Goal: Task Accomplishment & Management: Complete application form

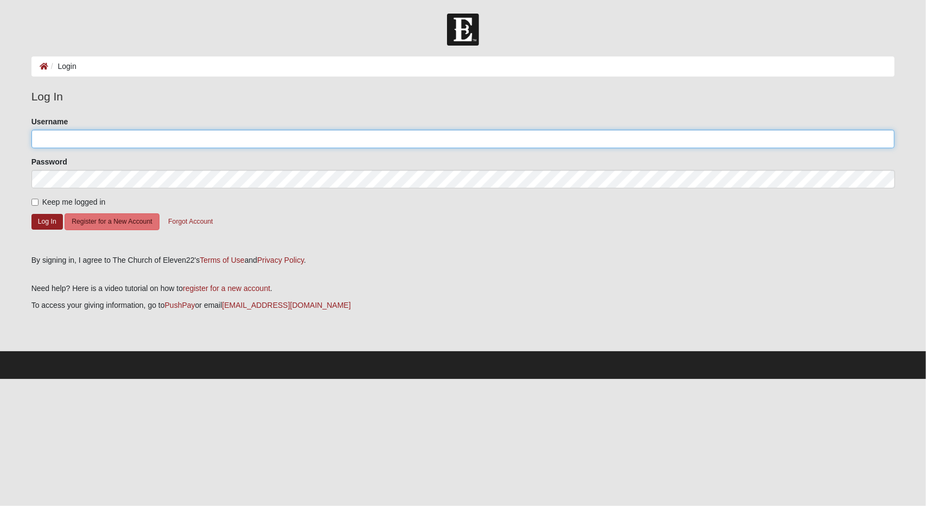
drag, startPoint x: 37, startPoint y: 141, endPoint x: 43, endPoint y: 138, distance: 7.1
click at [38, 141] on input "Username" at bounding box center [463, 139] width 864 height 18
type input "alanputman"
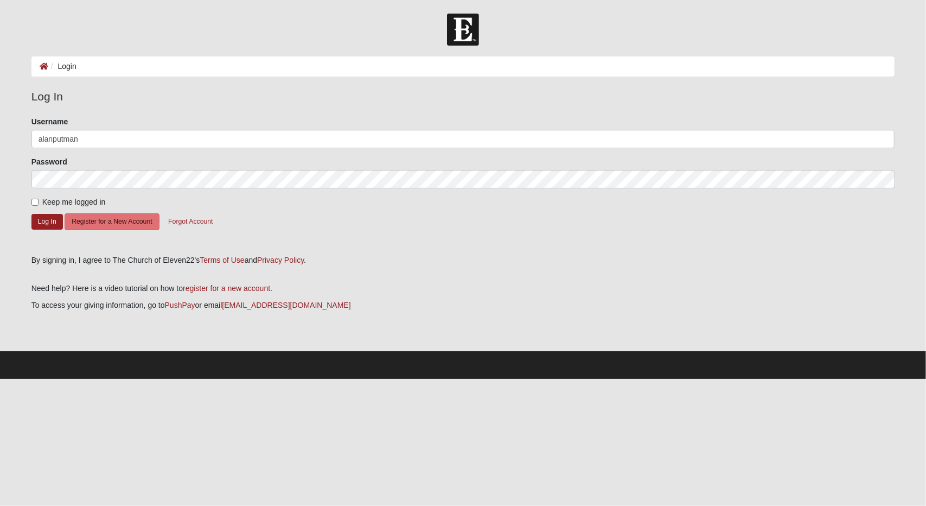
click at [23, 23] on div at bounding box center [463, 30] width 926 height 32
click at [108, 225] on button "Register for a New Account" at bounding box center [112, 221] width 94 height 17
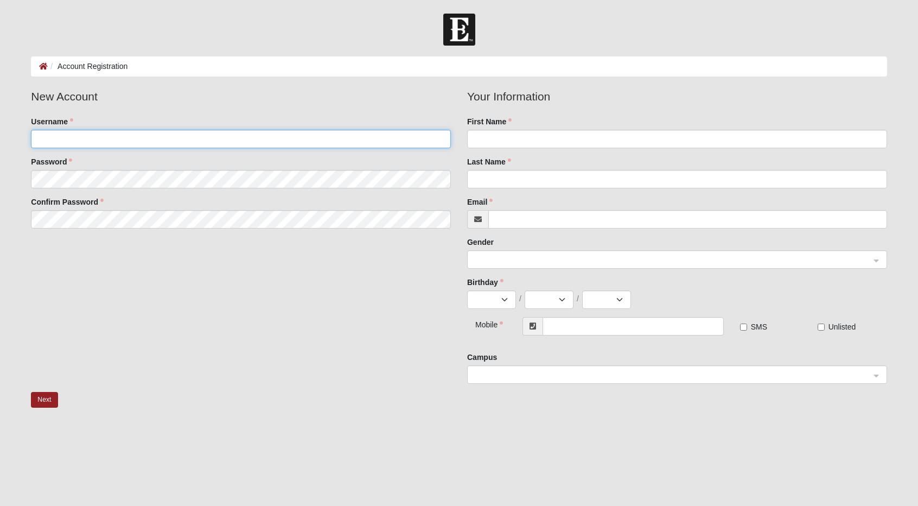
click at [106, 133] on input "Username" at bounding box center [241, 139] width 420 height 18
type input "alanputman"
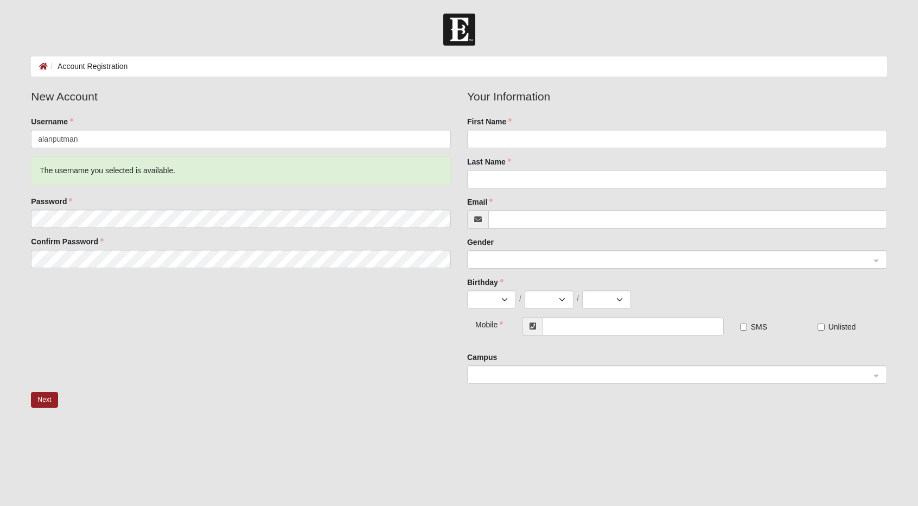
click at [18, 167] on form "Log In Account Registration Account Registration Error Please correct the follo…" at bounding box center [459, 288] width 918 height 548
click at [7, 215] on form "Log In Account Registration Account Registration Error Please correct the follo…" at bounding box center [459, 288] width 918 height 548
click at [3, 236] on form "Log In Account Registration Account Registration Error Please correct the follo…" at bounding box center [459, 288] width 918 height 548
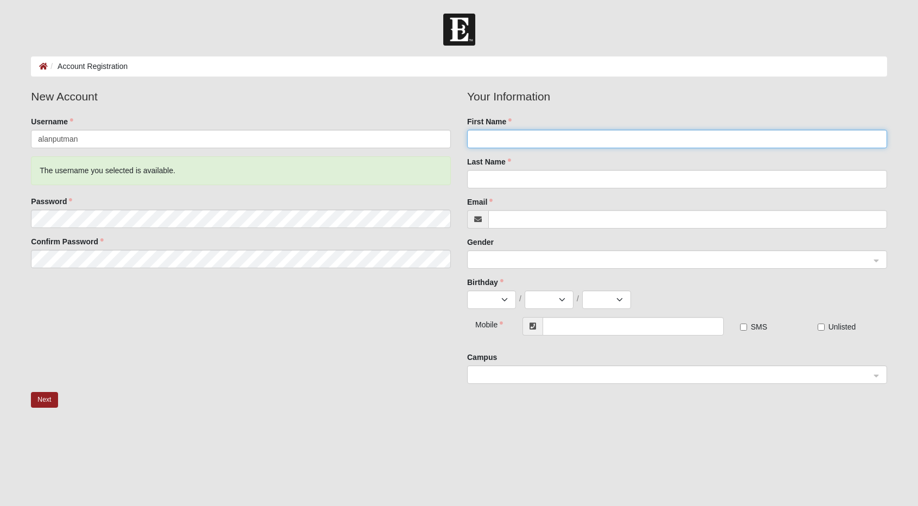
click at [534, 141] on input "First Name" at bounding box center [677, 139] width 420 height 18
type input "Alan"
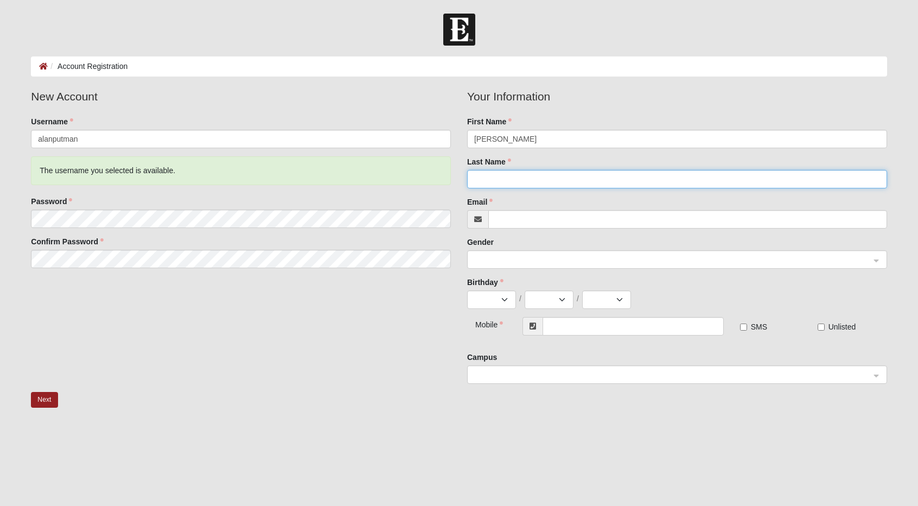
type input "E Putman"
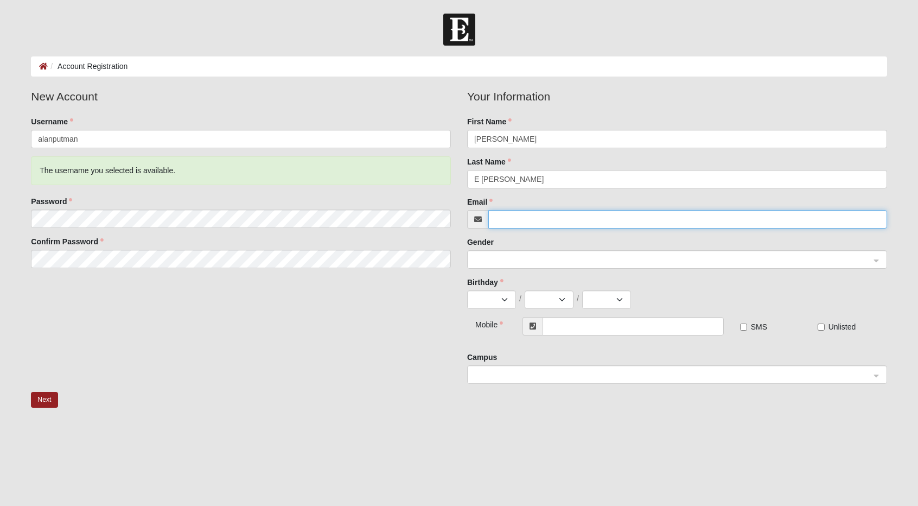
type input "[EMAIL_ADDRESS][DOMAIN_NAME]"
type input "[PHONE_NUMBER]"
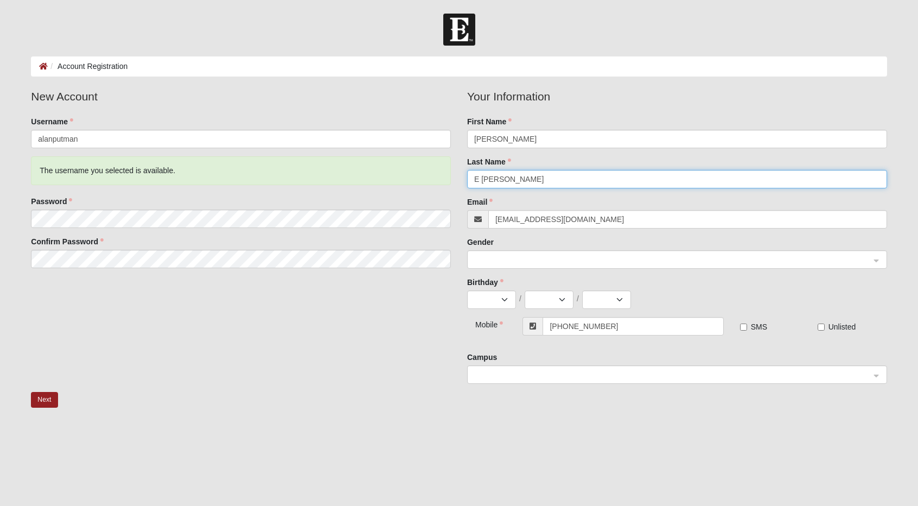
click at [484, 180] on input "E Putman" at bounding box center [677, 179] width 420 height 18
click at [483, 181] on input "E Putman" at bounding box center [677, 179] width 420 height 18
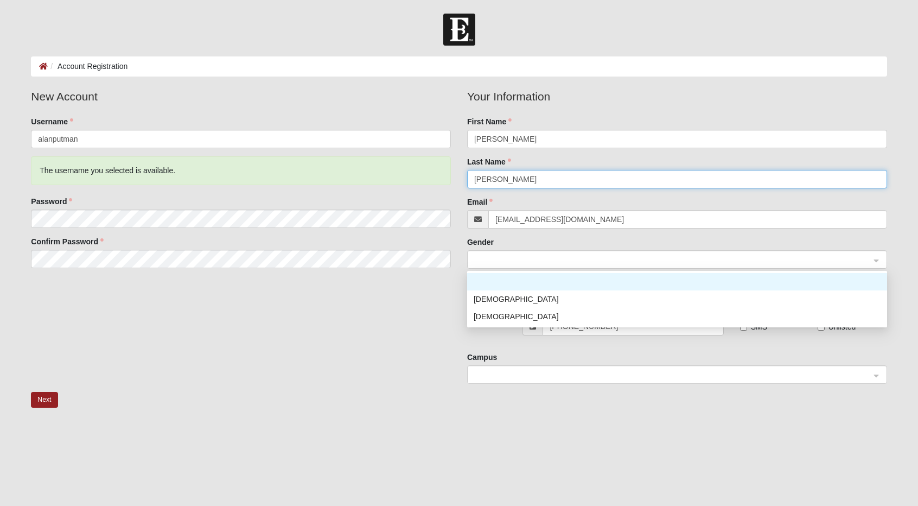
click at [506, 262] on span at bounding box center [672, 260] width 396 height 12
type input "Putman"
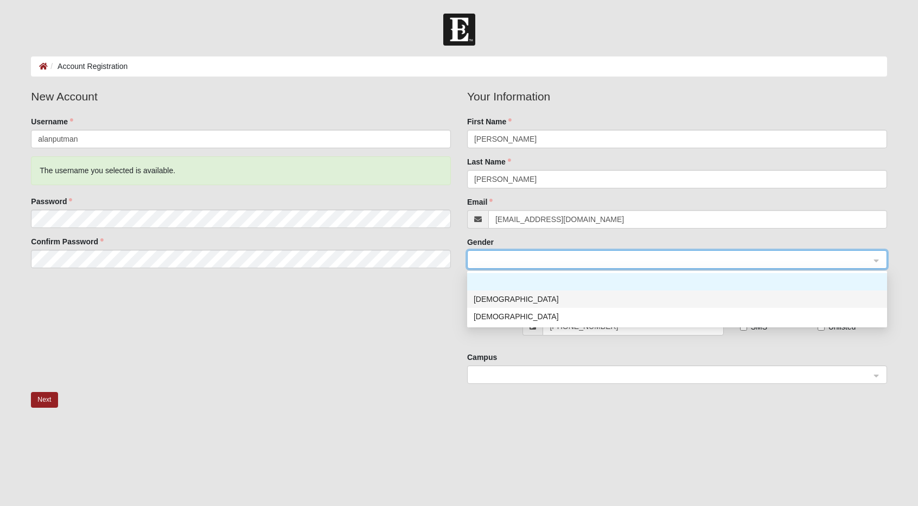
click at [500, 297] on div "[DEMOGRAPHIC_DATA]" at bounding box center [677, 299] width 407 height 12
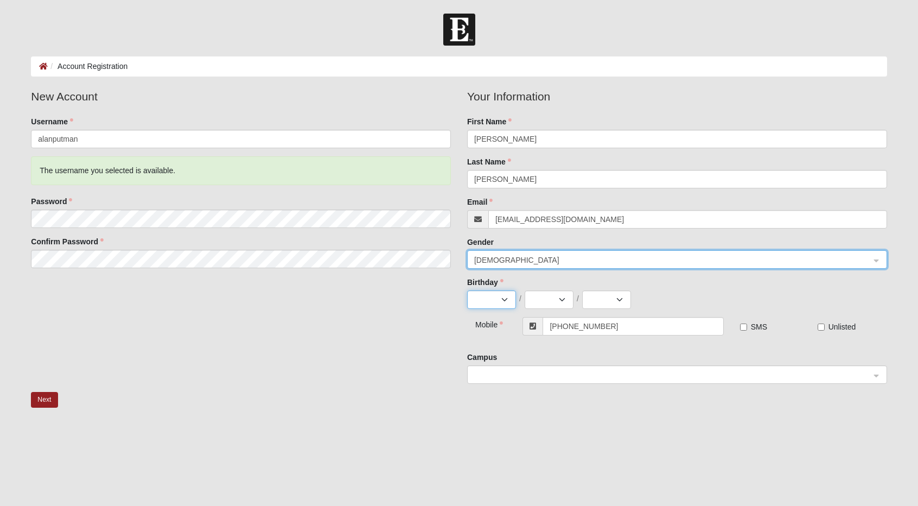
click at [504, 300] on select "Jan Feb Mar Apr May Jun Jul Aug Sep Oct Nov Dec" at bounding box center [491, 299] width 49 height 18
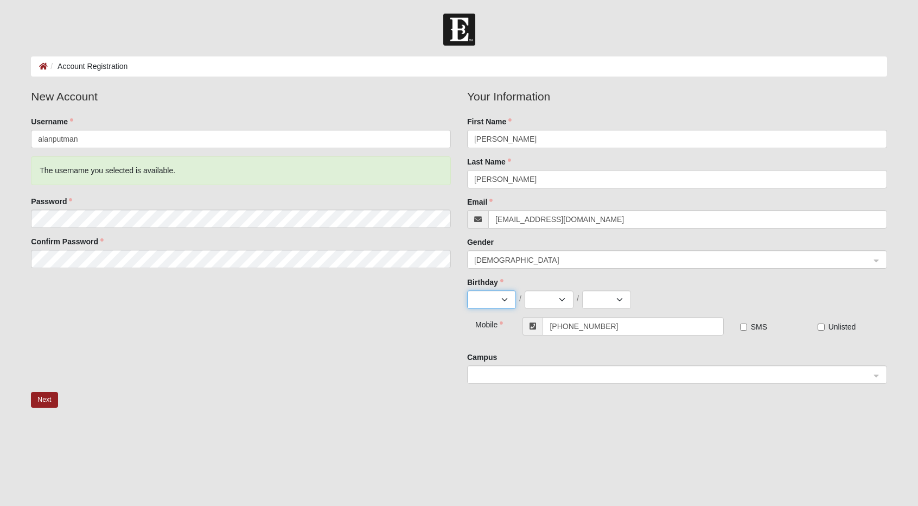
select select "3"
click at [467, 290] on select "Jan Feb Mar Apr May Jun Jul Aug Sep Oct Nov Dec" at bounding box center [491, 299] width 49 height 18
click at [559, 297] on select "1 2 3 4 5 6 7 8 9 10 11 12 13 14 15 16 17 18 19 20 21 22 23 24 25 26 27 28 29 3…" at bounding box center [549, 299] width 49 height 18
select select "9"
click at [525, 290] on select "1 2 3 4 5 6 7 8 9 10 11 12 13 14 15 16 17 18 19 20 21 22 23 24 25 26 27 28 29 3…" at bounding box center [549, 299] width 49 height 18
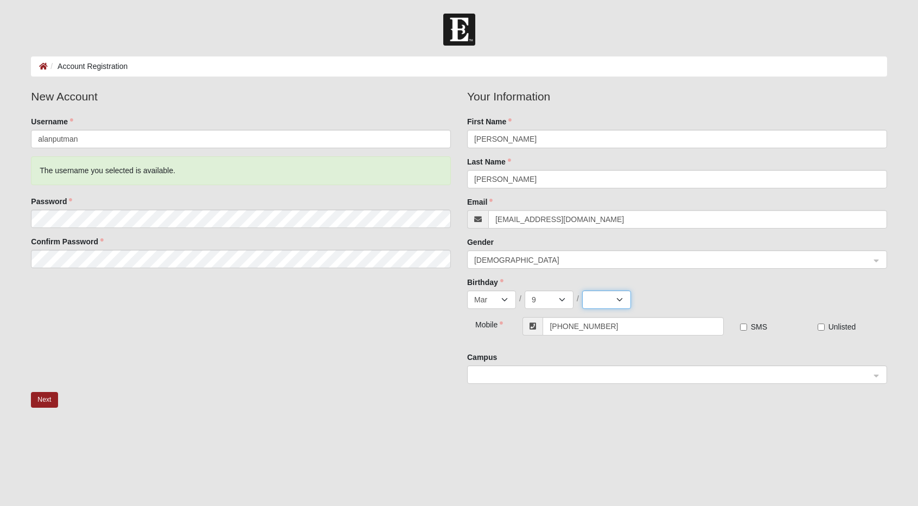
click at [621, 296] on select "2025 2024 2023 2022 2021 2020 2019 2018 2017 2016 2015 2014 2013 2012 2011 2010…" at bounding box center [606, 299] width 49 height 18
select select "1967"
click at [582, 290] on select "2025 2024 2023 2022 2021 2020 2019 2018 2017 2016 2015 2014 2013 2012 2011 2010…" at bounding box center [606, 299] width 49 height 18
click at [534, 354] on div "Campus" at bounding box center [677, 368] width 420 height 32
click at [745, 328] on input "SMS" at bounding box center [743, 326] width 7 height 7
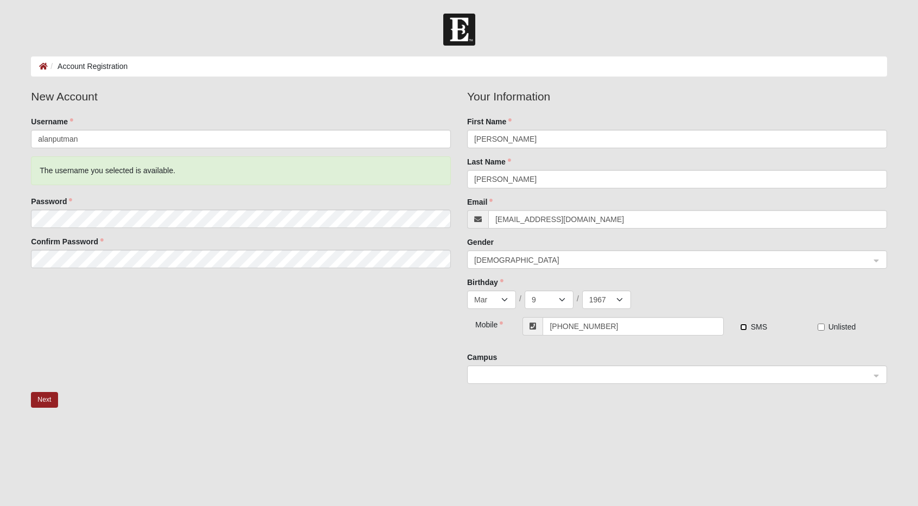
checkbox input "true"
click at [39, 401] on button "Next" at bounding box center [44, 400] width 27 height 16
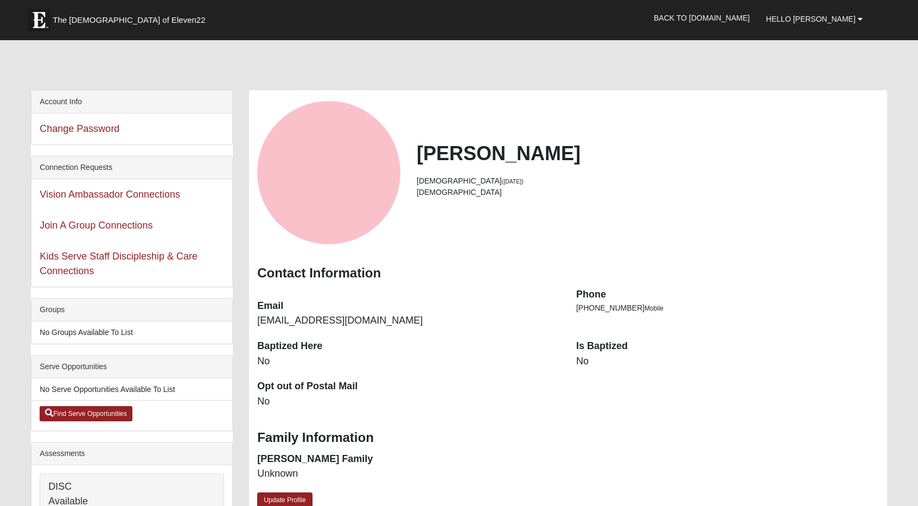
click at [368, 76] on div at bounding box center [459, 67] width 856 height 46
click at [832, 21] on span "Hello [PERSON_NAME]" at bounding box center [811, 19] width 90 height 9
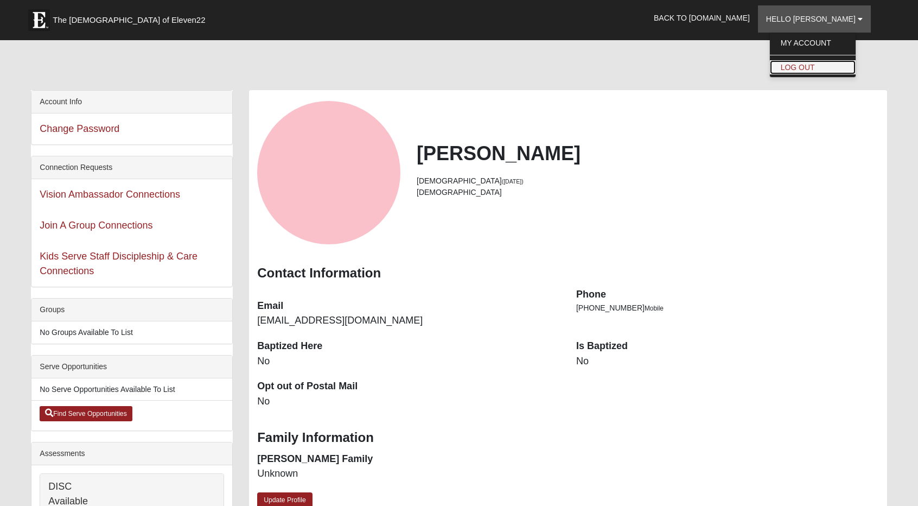
click at [823, 73] on link "Log Out" at bounding box center [813, 67] width 86 height 14
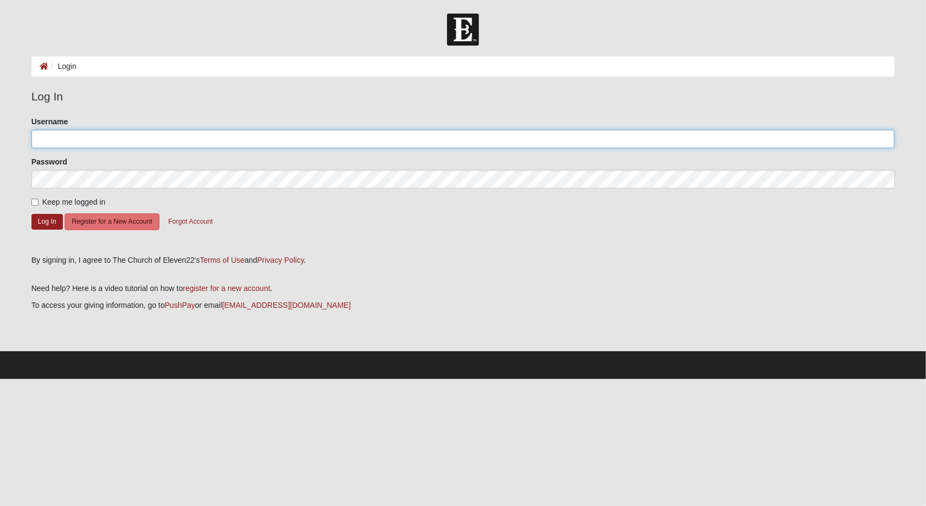
type input "alanputman"
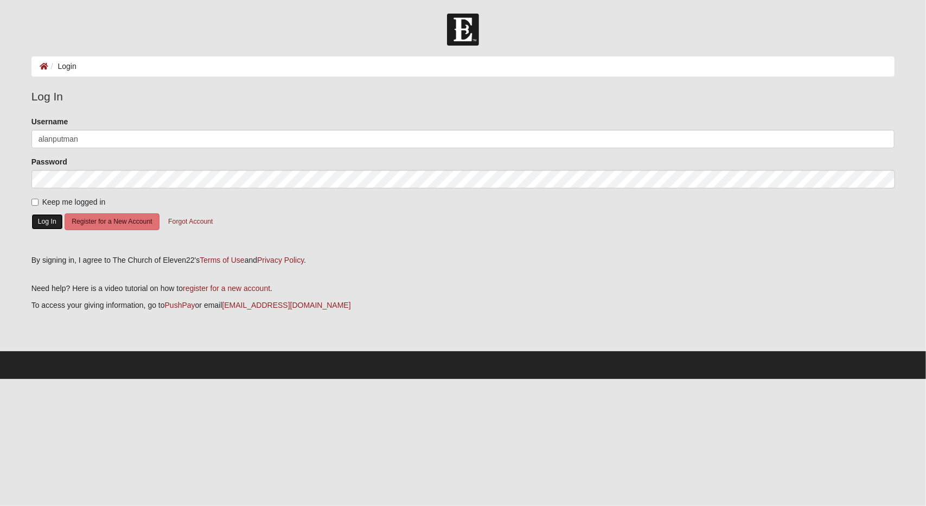
click at [56, 221] on button "Log In" at bounding box center [46, 222] width 31 height 16
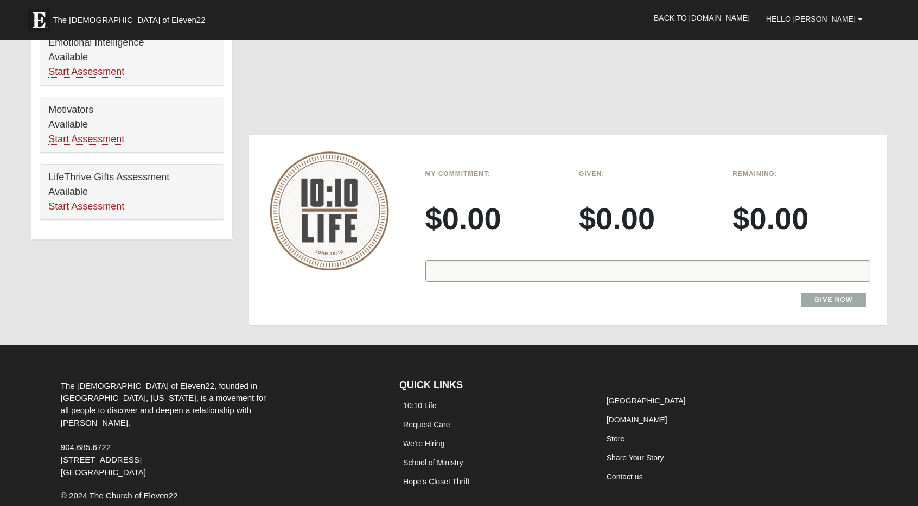
scroll to position [651, 0]
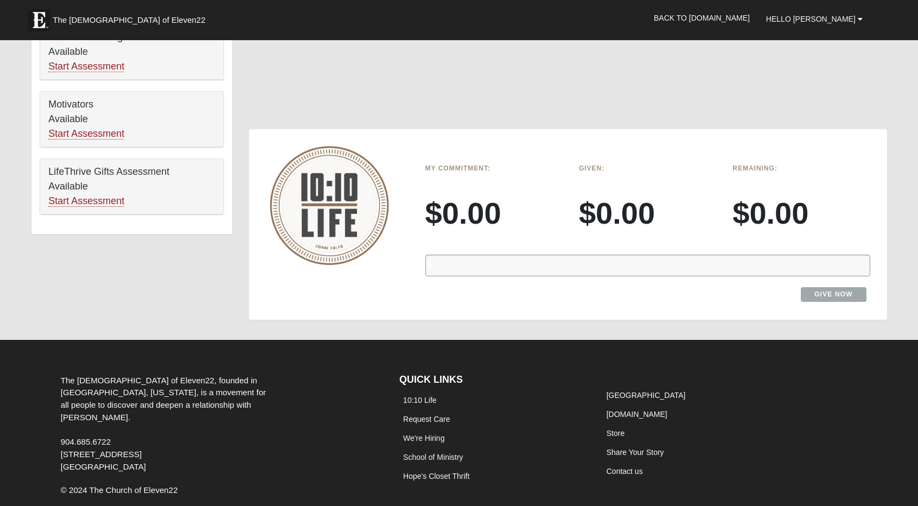
click at [455, 268] on div "%" at bounding box center [647, 265] width 445 height 22
click at [455, 262] on div "%" at bounding box center [647, 265] width 445 height 22
click at [837, 300] on link "Give Now" at bounding box center [834, 294] width 66 height 15
